Goal: Information Seeking & Learning: Learn about a topic

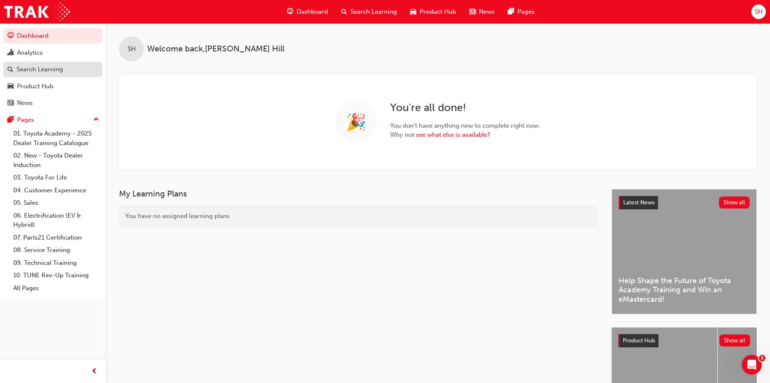
click at [7, 66] on link "Search Learning" at bounding box center [52, 69] width 99 height 15
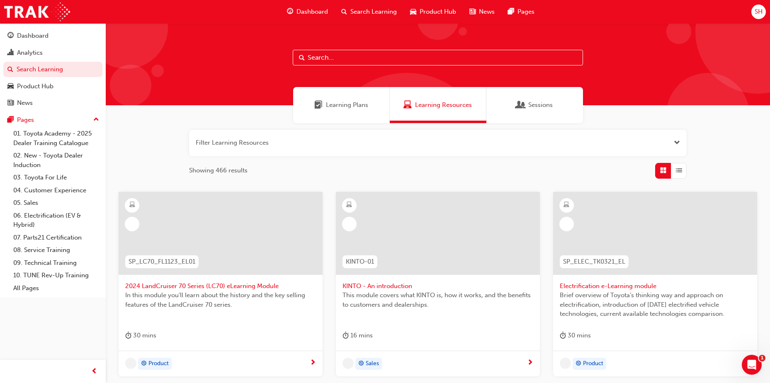
click at [339, 60] on input "text" at bounding box center [438, 58] width 290 height 16
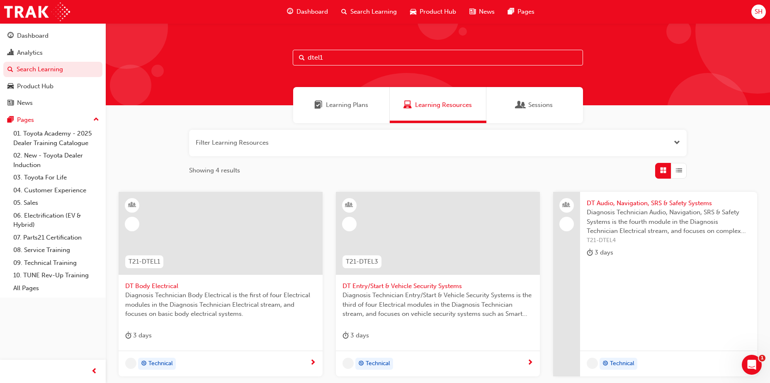
type input "dtel1"
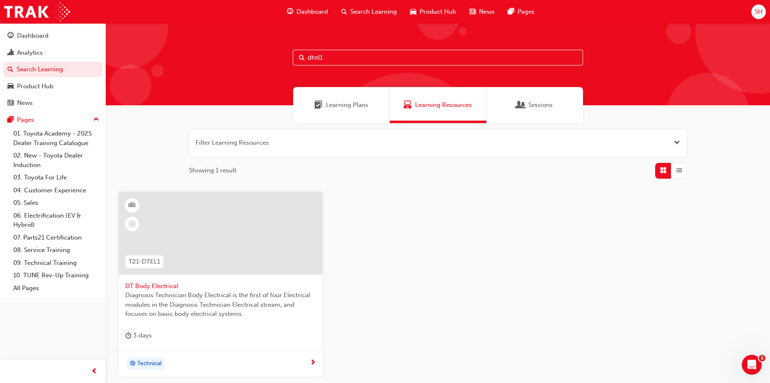
click at [221, 273] on div at bounding box center [221, 233] width 204 height 83
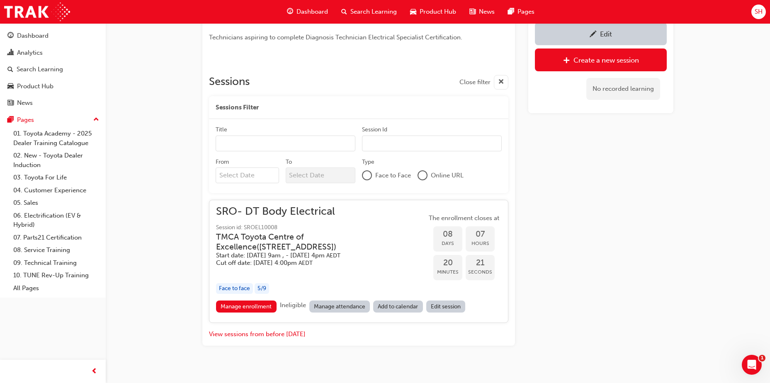
scroll to position [303, 0]
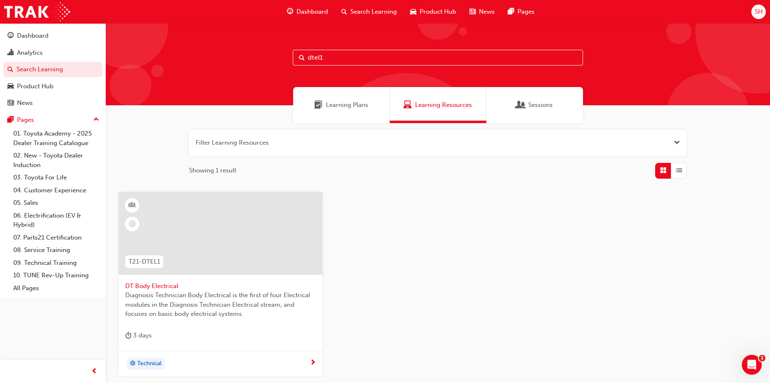
click at [353, 56] on input "dtel1" at bounding box center [438, 58] width 290 height 16
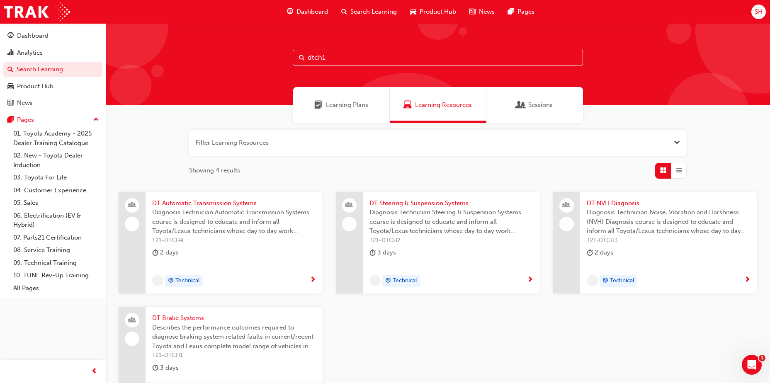
type input "dtch1"
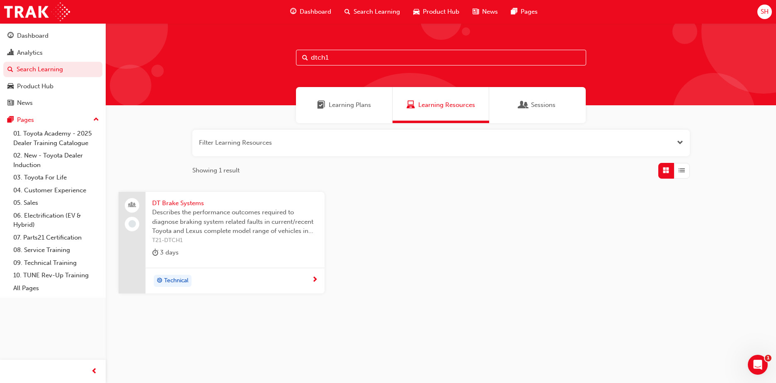
click at [210, 240] on span "T21-DTCH1" at bounding box center [235, 241] width 166 height 10
click at [355, 58] on input "dtch1" at bounding box center [441, 58] width 290 height 16
type input "d"
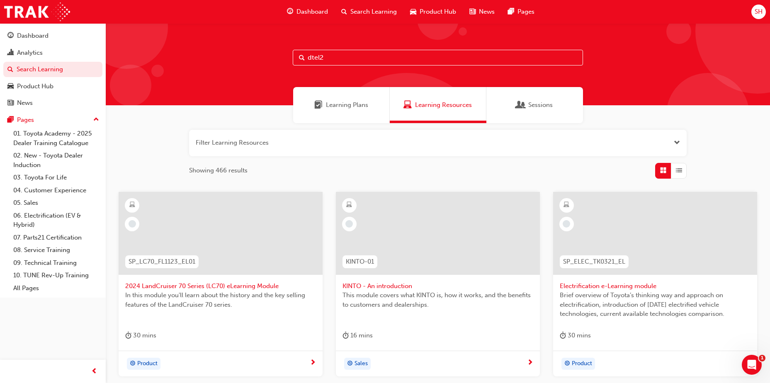
type input "dtel2"
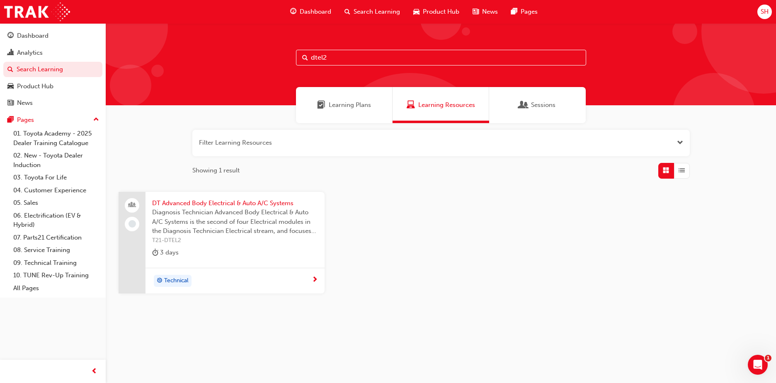
click at [255, 210] on span "Diagnosis Technician Advanced Body Electrical & Auto A/C Systems is the second …" at bounding box center [235, 222] width 166 height 28
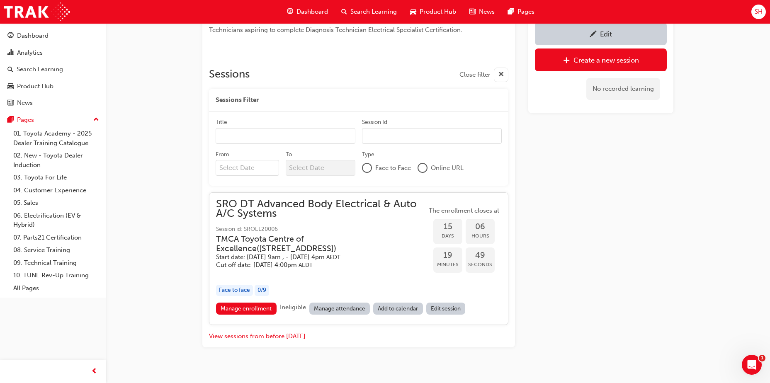
scroll to position [342, 0]
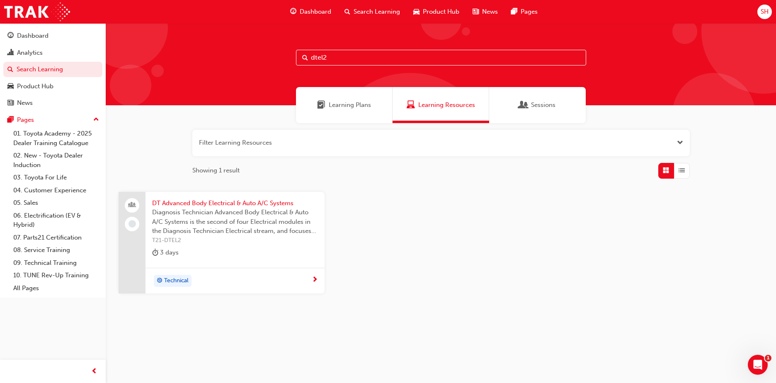
click at [337, 52] on input "dtel2" at bounding box center [441, 58] width 290 height 16
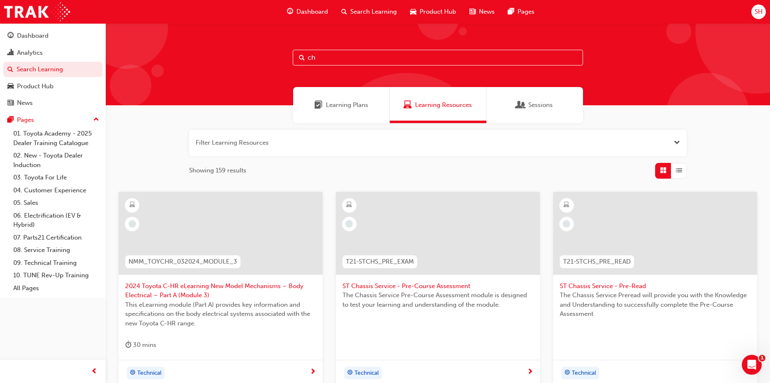
type input "c"
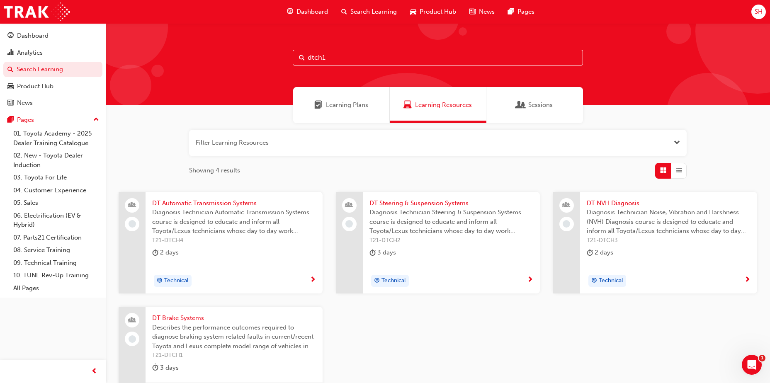
type input "dtch1"
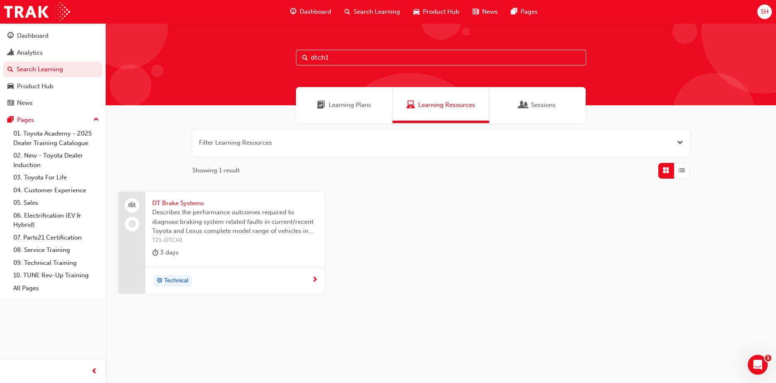
click at [255, 236] on span "T21-DTCH1" at bounding box center [235, 241] width 166 height 10
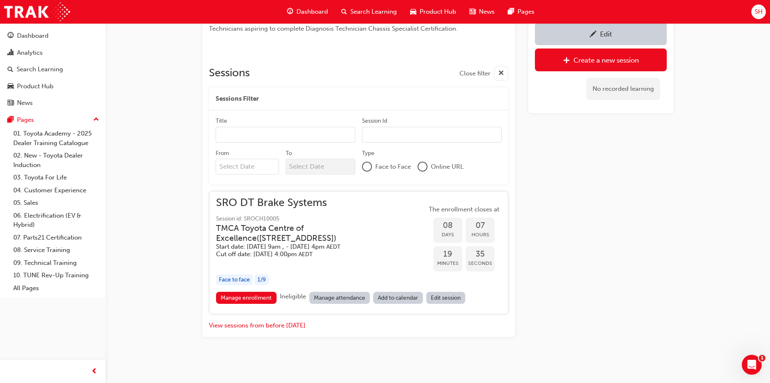
scroll to position [483, 0]
click at [245, 299] on link "Manage enrollment" at bounding box center [246, 297] width 61 height 12
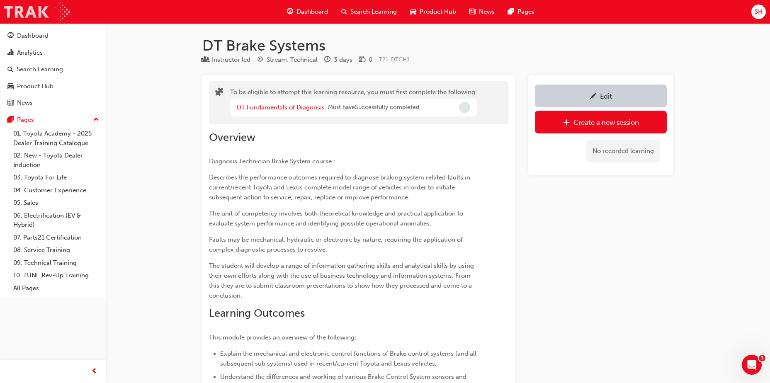
scroll to position [483, 0]
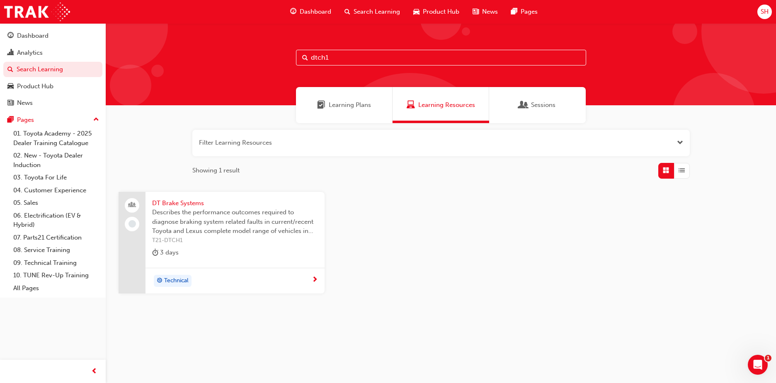
click at [338, 58] on input "dtch1" at bounding box center [441, 58] width 290 height 16
type input "d"
type input "dten1"
click at [242, 214] on span "Diagnosis Technician Petrol Systems course is designed to educate and inform al…" at bounding box center [235, 222] width 166 height 28
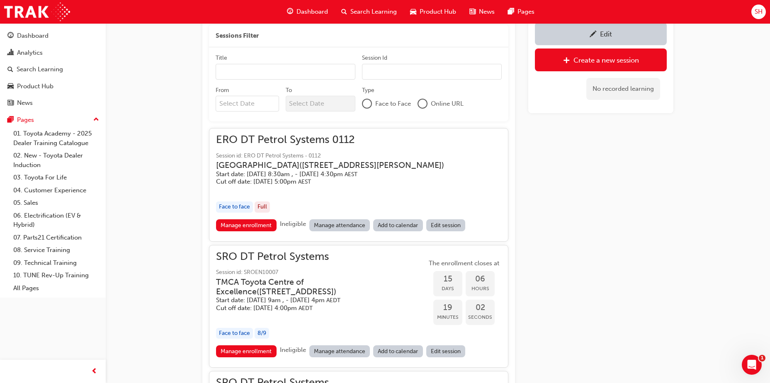
scroll to position [416, 0]
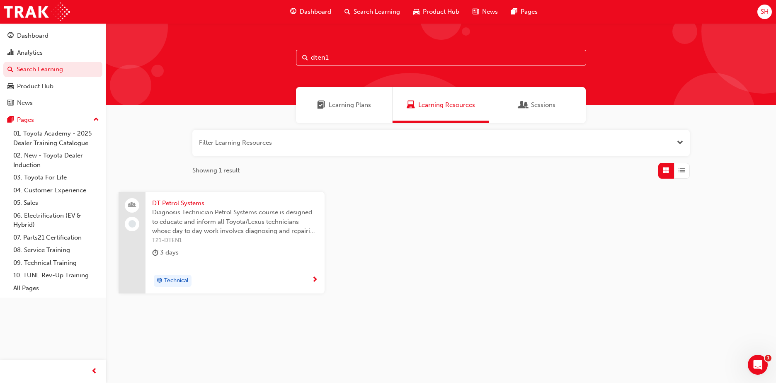
click at [355, 60] on input "dten1" at bounding box center [441, 58] width 290 height 16
click at [206, 219] on span "Diagnosis Technician Petrol Systems course is designed to educate and inform al…" at bounding box center [235, 222] width 166 height 28
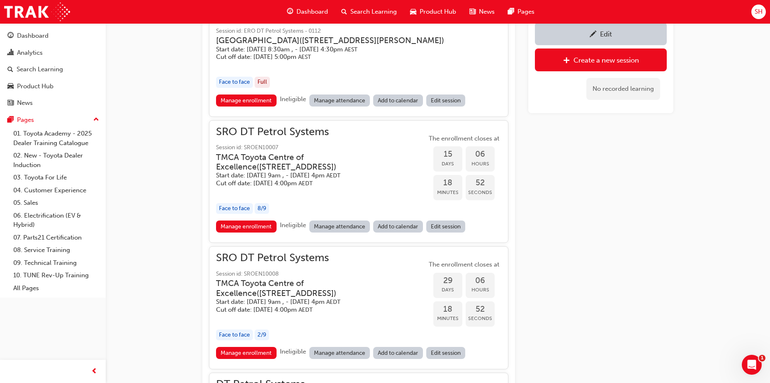
scroll to position [503, 0]
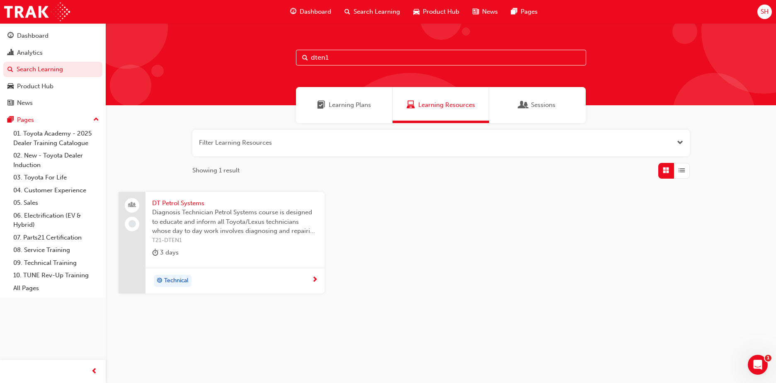
click at [336, 59] on input "dten1" at bounding box center [441, 58] width 290 height 16
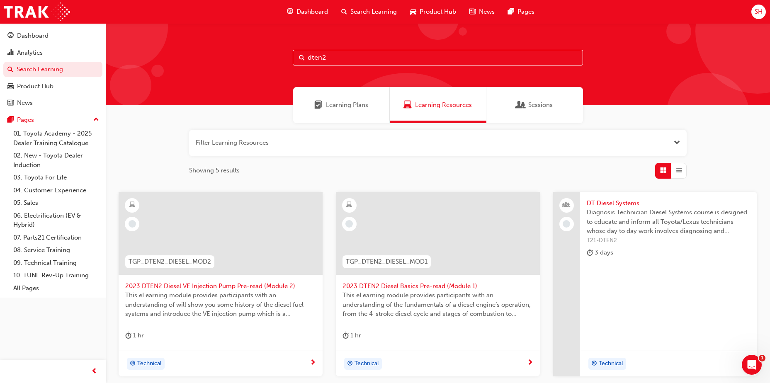
type input "dten2"
click at [631, 236] on span "T21-DTEN2" at bounding box center [669, 241] width 164 height 10
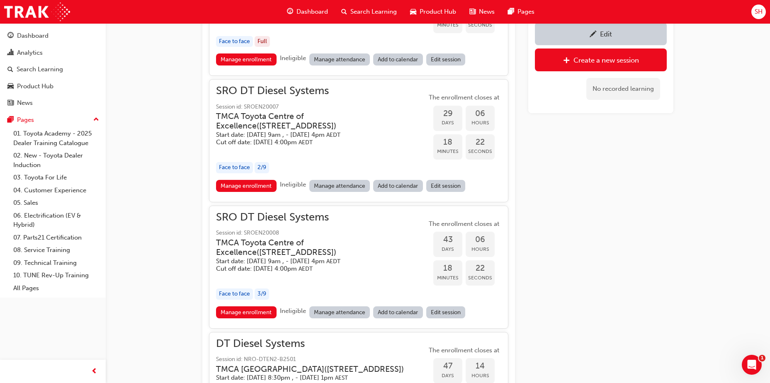
scroll to position [558, 0]
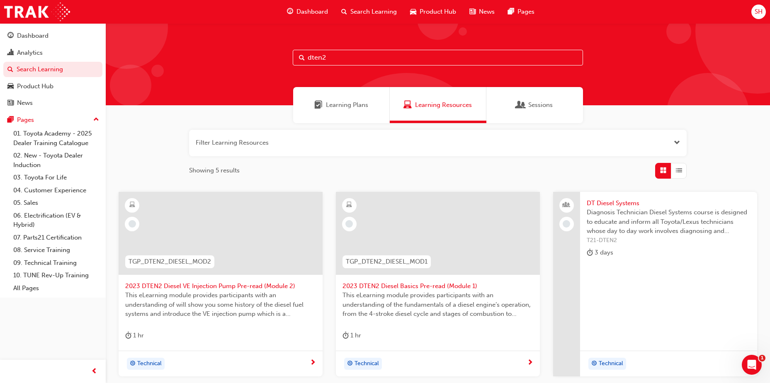
click at [336, 61] on input "dten2" at bounding box center [438, 58] width 290 height 16
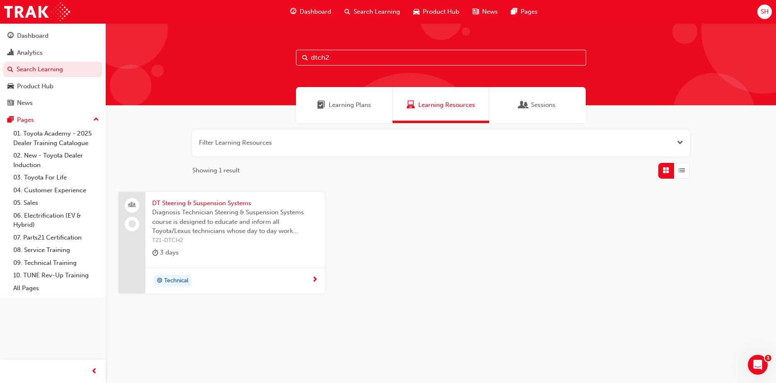
type input "dtch2"
click at [195, 224] on span "Diagnosis Technician Steering & Suspension Systems course is designed to educat…" at bounding box center [235, 222] width 166 height 28
click at [343, 61] on input "dtch2" at bounding box center [441, 58] width 290 height 16
type input "dtch4"
click at [244, 257] on div "2 days" at bounding box center [235, 255] width 166 height 14
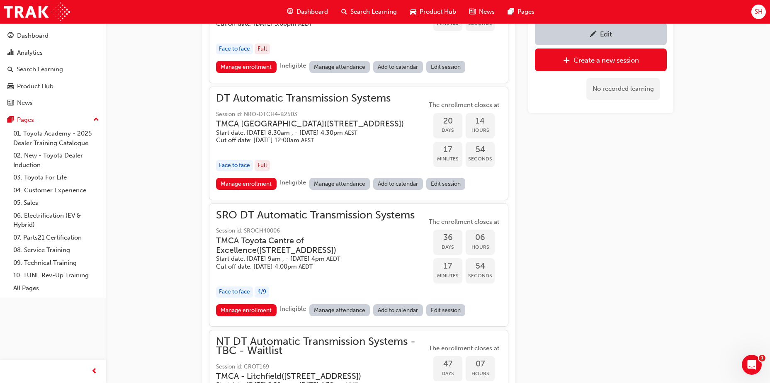
scroll to position [1137, 0]
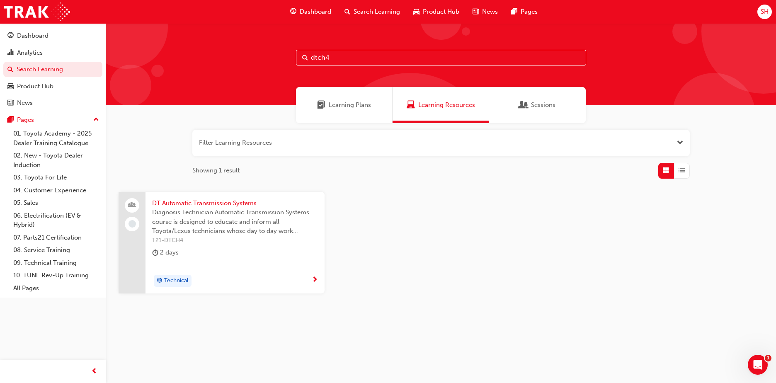
click at [341, 59] on input "dtch4" at bounding box center [441, 58] width 290 height 16
type input "dtel4"
click at [281, 210] on span "Diagnosis Technician Audio, Navigation, SRS & Safety Systems is the fourth modu…" at bounding box center [235, 222] width 166 height 28
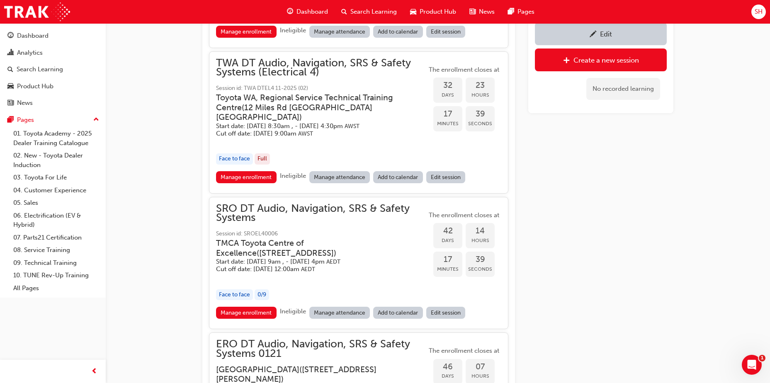
scroll to position [734, 0]
click at [330, 318] on link "Manage attendance" at bounding box center [339, 312] width 61 height 12
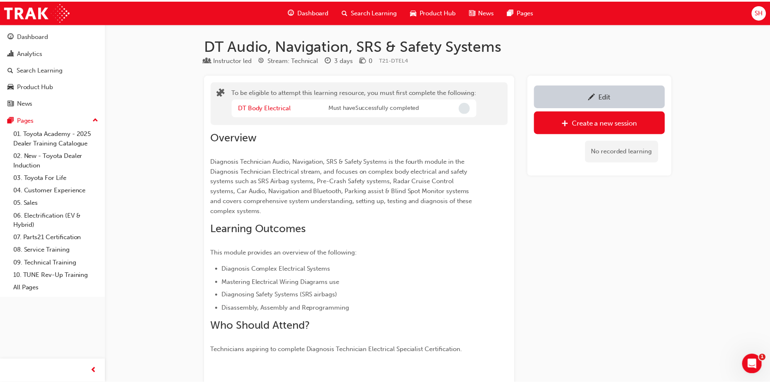
scroll to position [734, 0]
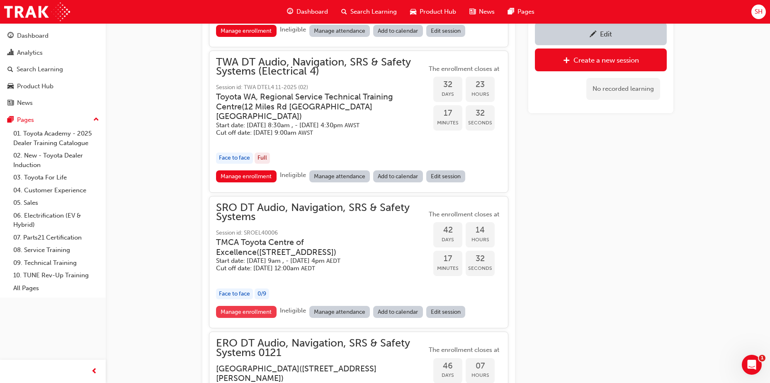
click at [257, 318] on link "Manage enrollment" at bounding box center [246, 312] width 61 height 12
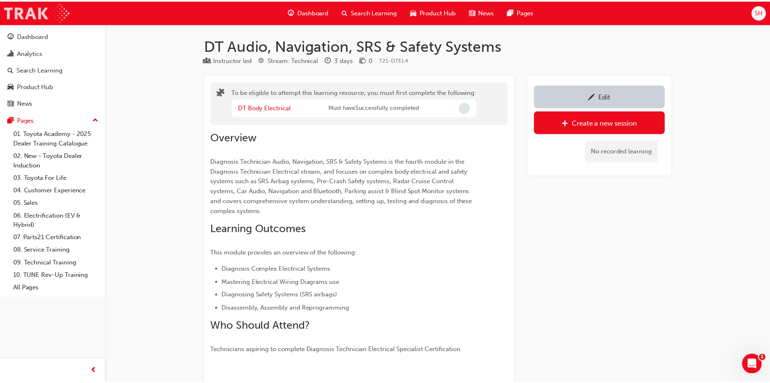
scroll to position [734, 0]
